Goal: Use online tool/utility: Utilize a website feature to perform a specific function

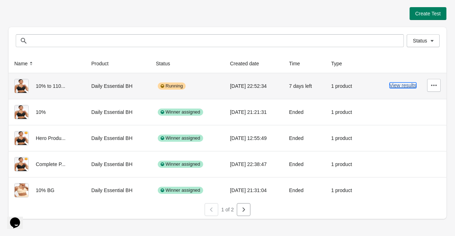
click at [404, 86] on button "View results" at bounding box center [402, 86] width 27 height 6
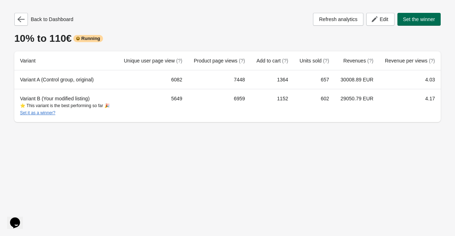
click at [429, 23] on button "Set the winner" at bounding box center [419, 19] width 44 height 13
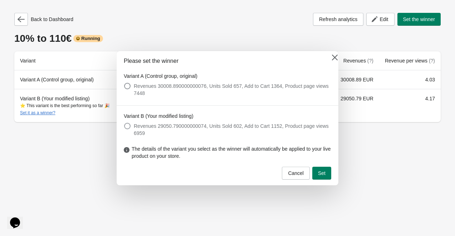
click at [174, 127] on span "Revenues 29050.790000000074, Units Sold 602, Add to Cart 1152, Product page vie…" at bounding box center [232, 130] width 197 height 14
click at [337, 61] on icon at bounding box center [334, 57] width 7 height 7
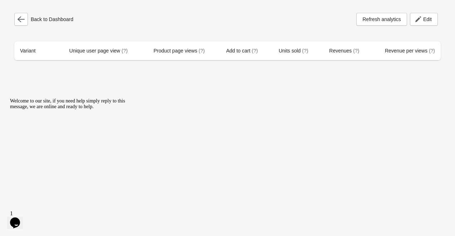
click at [22, 28] on div "Back to Dashboard Refresh analytics Edit Variant Unique user page view (?) Prod…" at bounding box center [227, 37] width 426 height 48
click at [22, 26] on div "Back to Dashboard Refresh analytics Edit Variant Unique user page view (?) Prod…" at bounding box center [227, 37] width 426 height 48
click at [23, 19] on icon "button" at bounding box center [21, 19] width 7 height 7
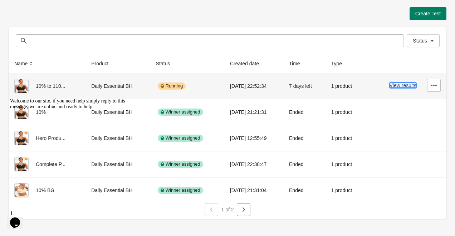
click at [395, 87] on button "View results" at bounding box center [402, 86] width 27 height 6
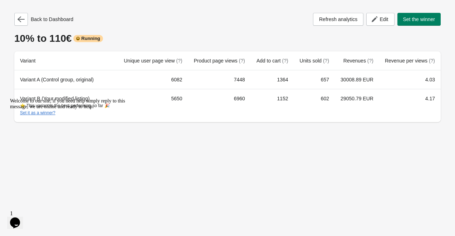
click at [10, 98] on icon "Chat attention grabber" at bounding box center [10, 98] width 0 height 0
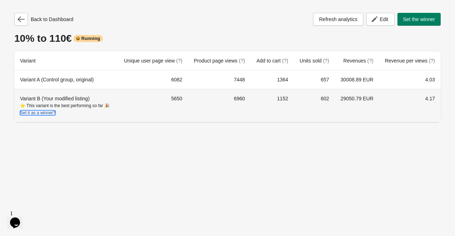
click at [48, 114] on button "Set it as a winner?" at bounding box center [37, 113] width 35 height 5
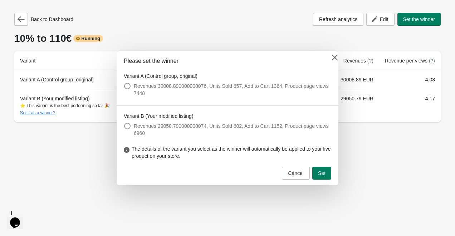
click at [171, 129] on span "Revenues 29050.790000000074, Units Sold 602, Add to Cart 1152, Product page vie…" at bounding box center [232, 130] width 197 height 14
click at [327, 176] on button "Set" at bounding box center [321, 173] width 19 height 13
